Goal: Find specific page/section: Find specific page/section

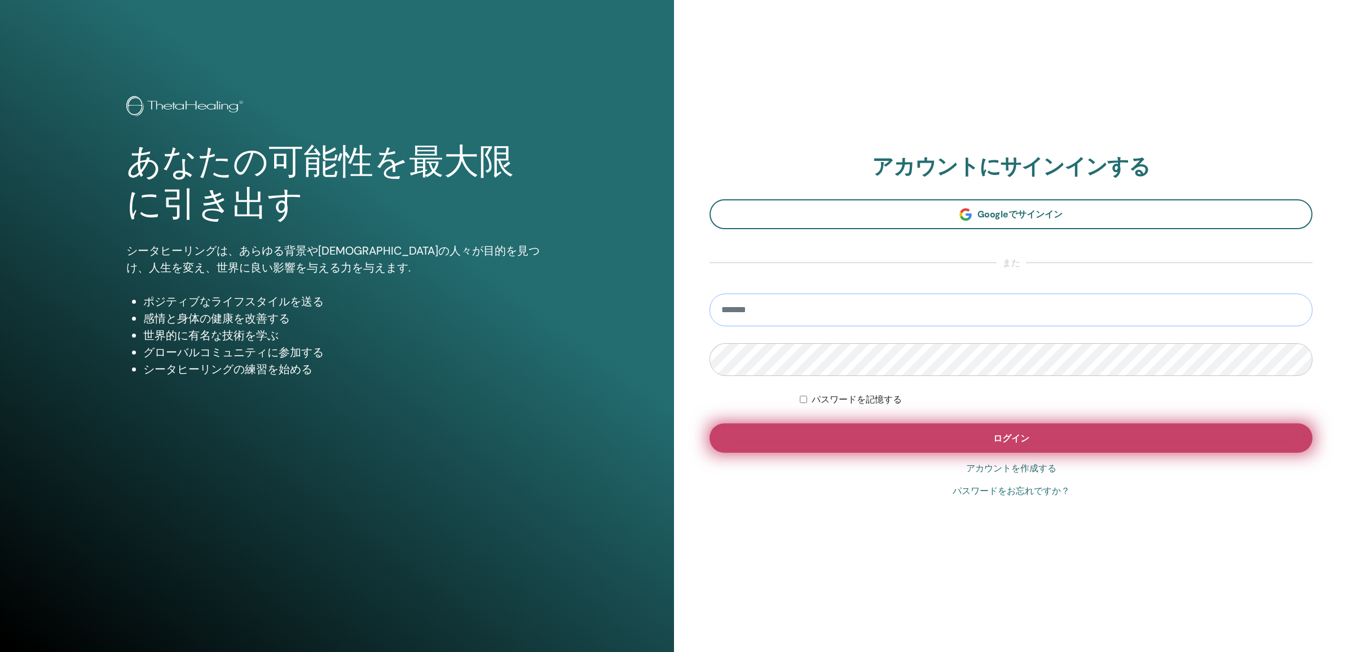
type input "**********"
click at [908, 438] on button "ログイン" at bounding box center [1011, 437] width 603 height 29
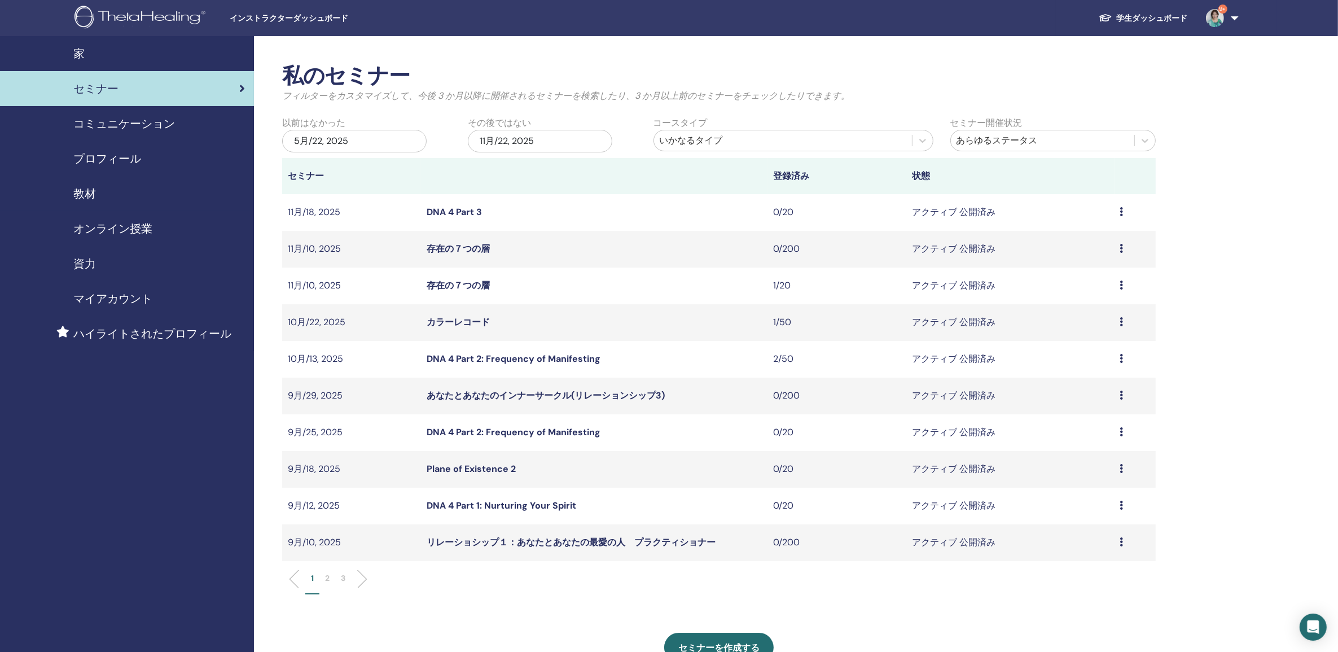
click at [323, 577] on li "2" at bounding box center [327, 583] width 16 height 22
